Goal: Information Seeking & Learning: Learn about a topic

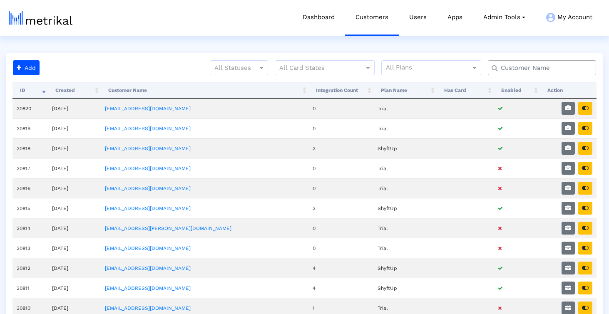
click at [508, 65] on input "text" at bounding box center [544, 68] width 98 height 9
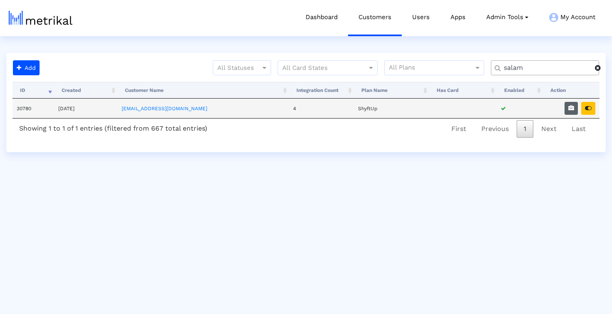
type input "salam"
click at [570, 108] on icon "button" at bounding box center [571, 108] width 6 height 6
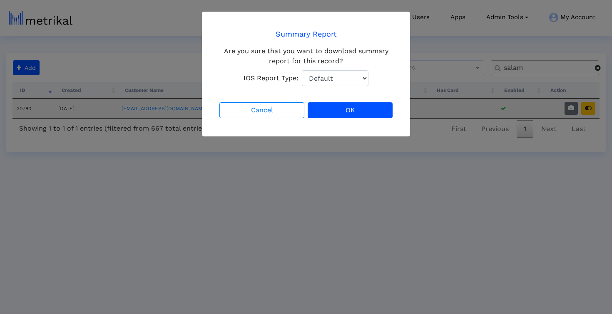
click at [340, 82] on select "Default Total Downloads New Downloads Redownloads" at bounding box center [335, 78] width 67 height 16
select select "1: 1"
click at [302, 70] on select "Default Total Downloads New Downloads Redownloads" at bounding box center [335, 78] width 67 height 16
click at [340, 112] on button "OK" at bounding box center [350, 110] width 85 height 16
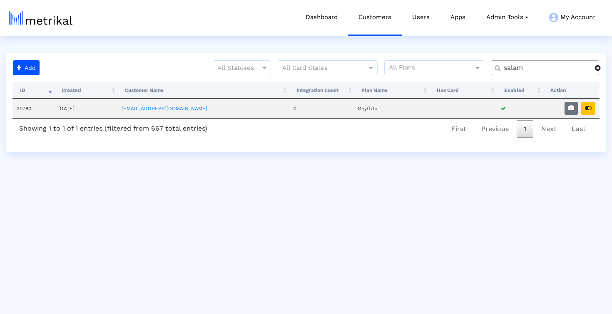
click at [538, 64] on input "salam" at bounding box center [546, 68] width 97 height 9
type input "nurx"
click at [565, 109] on button "button" at bounding box center [570, 108] width 13 height 13
select select "1: 1"
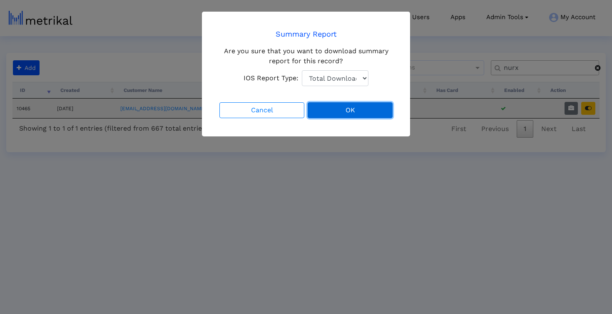
click at [361, 108] on button "OK" at bounding box center [350, 110] width 85 height 16
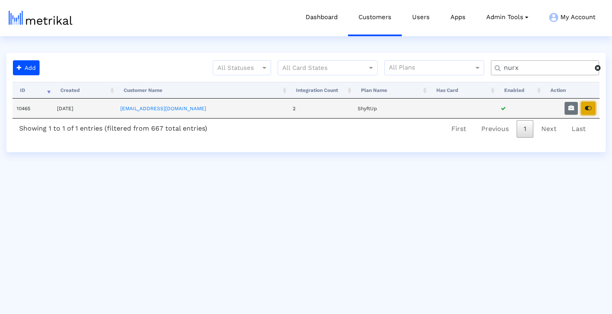
click at [585, 111] on icon "button" at bounding box center [588, 108] width 7 height 6
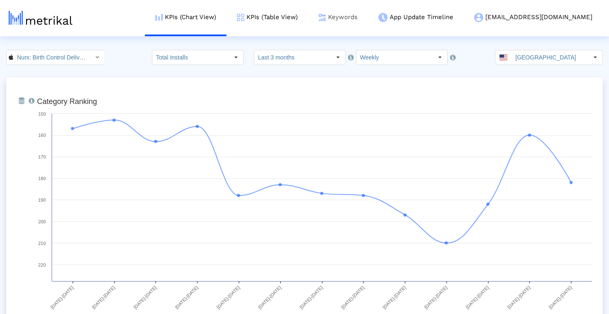
click at [326, 19] on img at bounding box center [321, 17] width 7 height 7
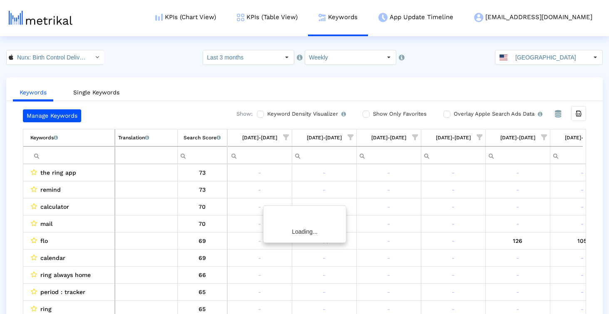
scroll to position [0, 483]
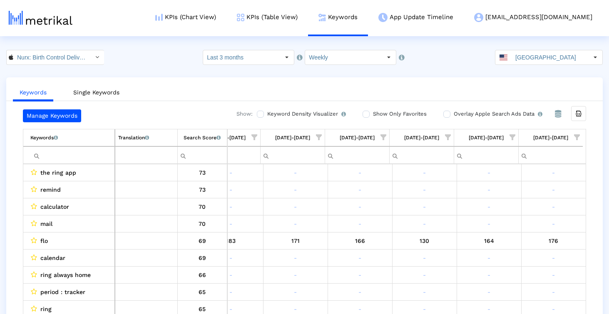
click at [371, 116] on label "Show Only Favorites" at bounding box center [399, 113] width 56 height 9
click at [368, 116] on input "Show Only Favorites" at bounding box center [365, 114] width 5 height 5
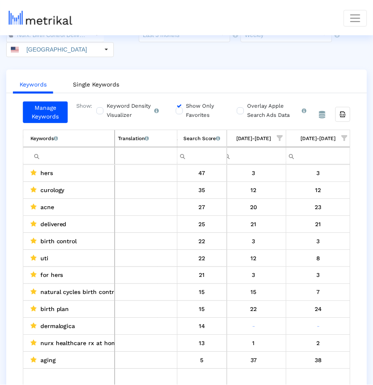
scroll to position [29, 0]
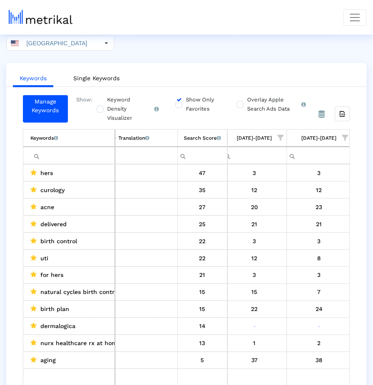
click at [174, 106] on div "Show: Keyword Density Visualizer Turn this on to view where and when each keywo…" at bounding box center [209, 108] width 282 height 27
click at [184, 99] on label "Show Only Favorites" at bounding box center [202, 104] width 36 height 18
click at [181, 99] on input "Show Only Favorites" at bounding box center [177, 99] width 5 height 5
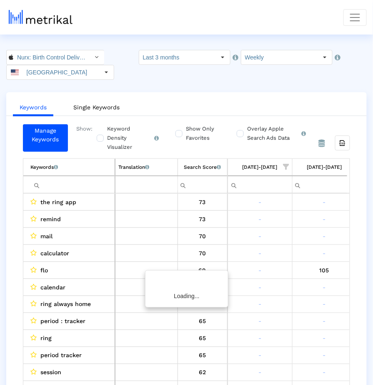
scroll to position [0, 719]
click at [340, 164] on span "Show filter options for column '08/31/25-09/06/25'" at bounding box center [342, 167] width 6 height 6
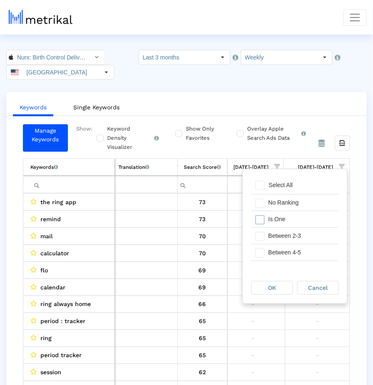
click at [301, 220] on div "Is One" at bounding box center [301, 219] width 75 height 16
click at [299, 235] on div "Between 2-3" at bounding box center [301, 236] width 75 height 16
click at [299, 247] on div "Between 4-5" at bounding box center [301, 253] width 75 height 16
click at [299, 247] on div "Between 6-10" at bounding box center [301, 254] width 75 height 16
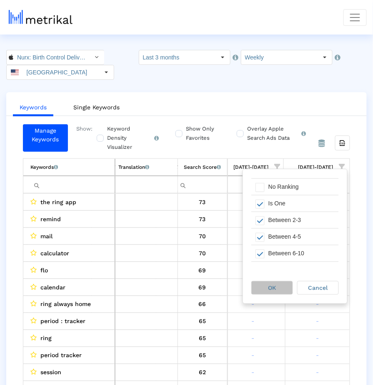
click at [271, 291] on span "OK" at bounding box center [272, 288] width 8 height 7
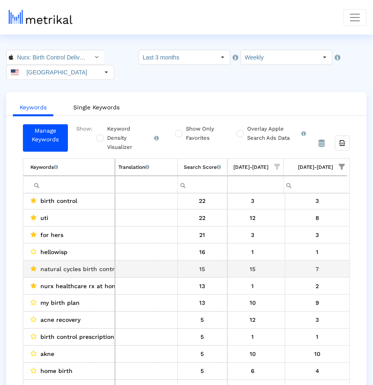
scroll to position [0, 0]
